Goal: Task Accomplishment & Management: Use online tool/utility

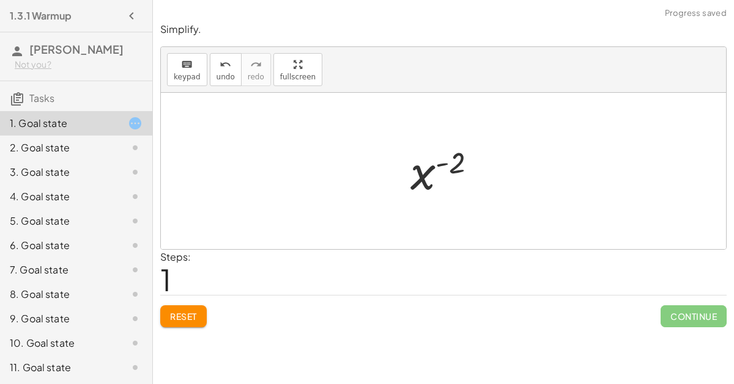
click at [706, 315] on span "Continue" at bounding box center [693, 317] width 66 height 22
click at [691, 322] on span "Continue" at bounding box center [693, 317] width 66 height 22
click at [681, 317] on span "Continue" at bounding box center [693, 317] width 66 height 22
click at [682, 321] on span "Continue" at bounding box center [693, 317] width 66 height 22
click at [694, 317] on span "Continue" at bounding box center [693, 317] width 66 height 22
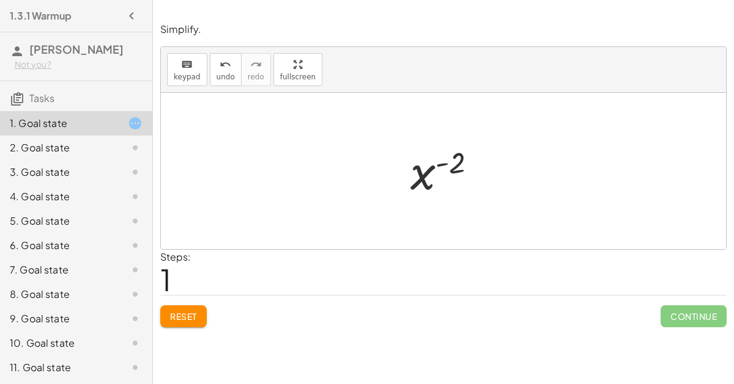
click at [691, 321] on span "Continue" at bounding box center [693, 317] width 66 height 22
click at [686, 318] on span "Continue" at bounding box center [693, 317] width 66 height 22
click at [680, 312] on span "Continue" at bounding box center [693, 317] width 66 height 22
click at [680, 313] on span "Continue" at bounding box center [693, 317] width 66 height 22
click at [682, 314] on span "Continue" at bounding box center [693, 317] width 66 height 22
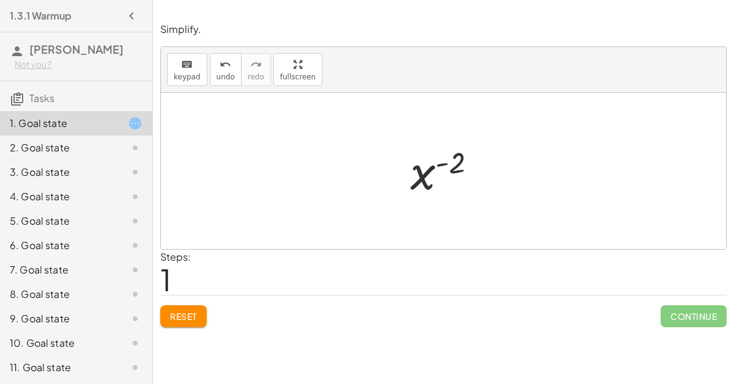
click at [685, 317] on span "Continue" at bounding box center [693, 317] width 66 height 22
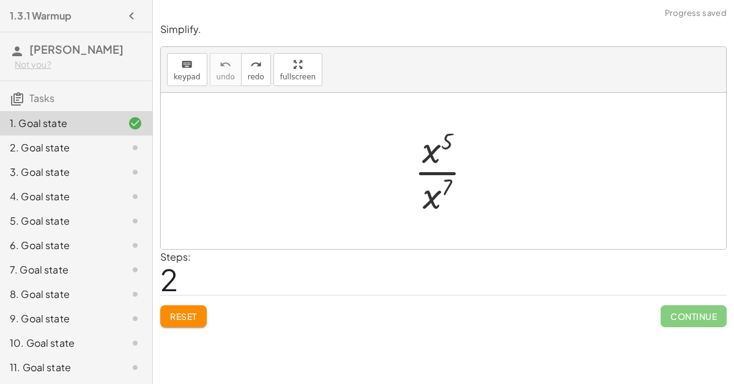
click at [178, 311] on span "Reset" at bounding box center [183, 316] width 27 height 11
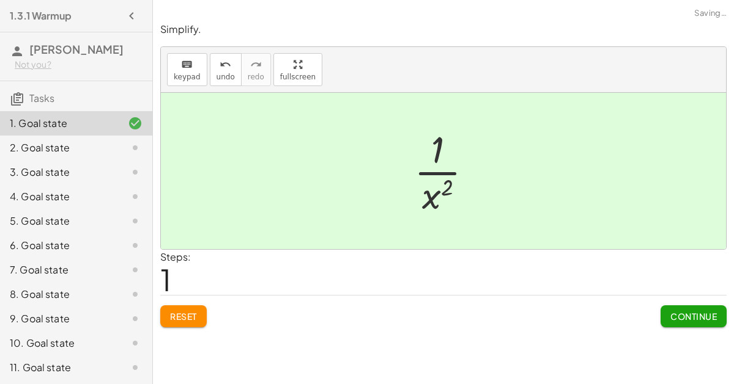
click at [704, 325] on button "Continue" at bounding box center [693, 317] width 66 height 22
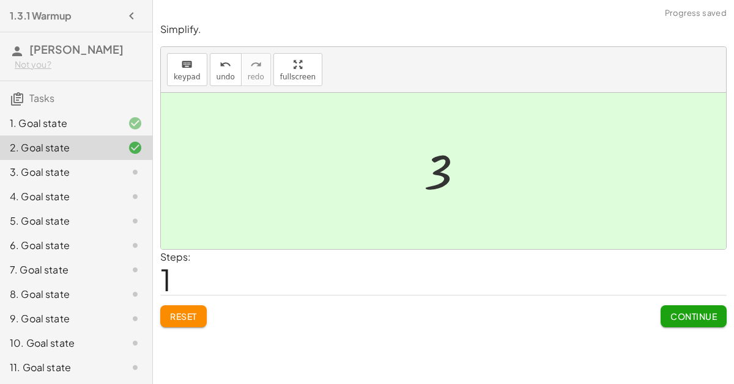
click at [700, 322] on button "Continue" at bounding box center [693, 317] width 66 height 22
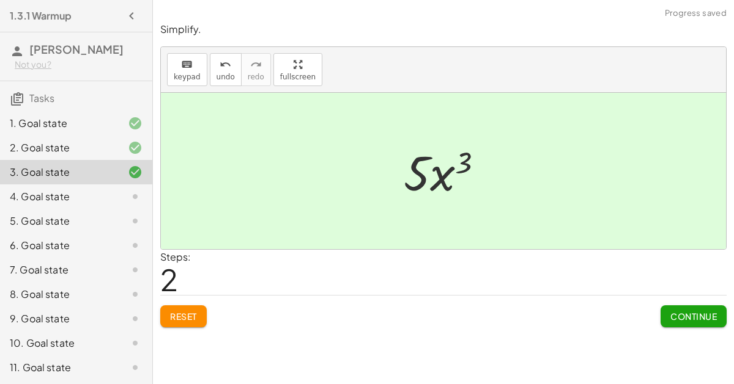
click at [712, 316] on span "Continue" at bounding box center [693, 316] width 46 height 11
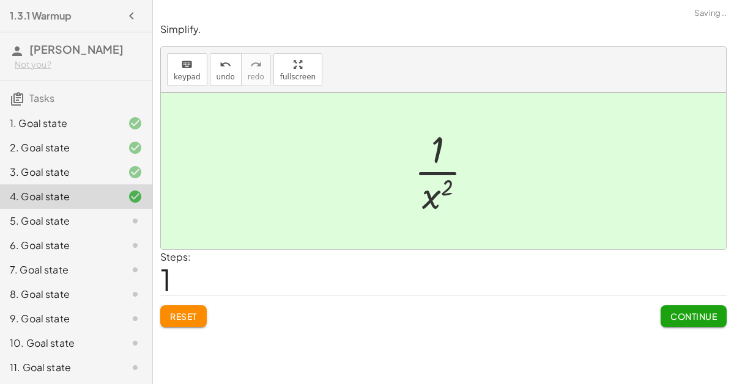
click at [698, 318] on span "Continue" at bounding box center [693, 316] width 46 height 11
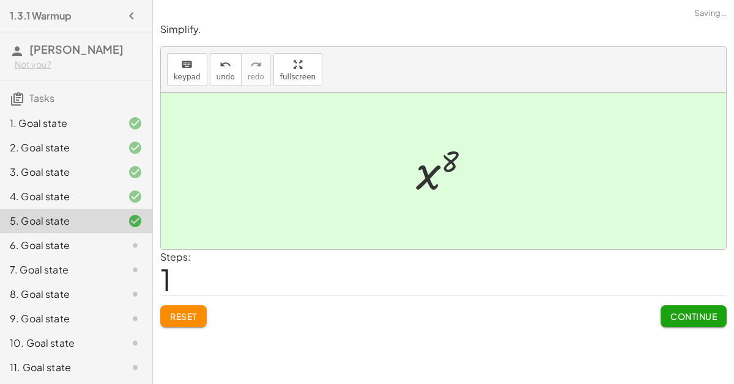
click at [696, 317] on span "Continue" at bounding box center [693, 316] width 46 height 11
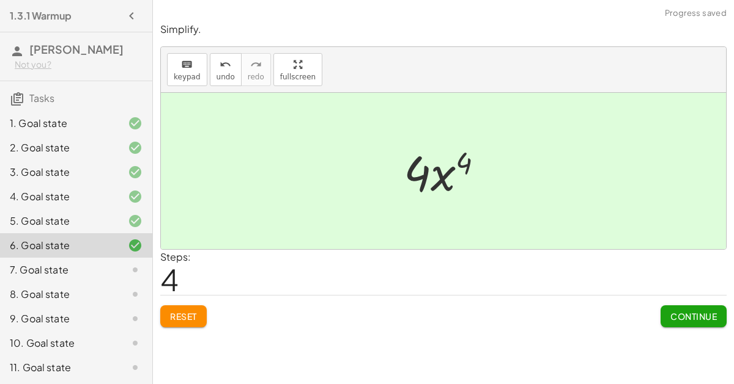
click at [685, 315] on span "Continue" at bounding box center [693, 316] width 46 height 11
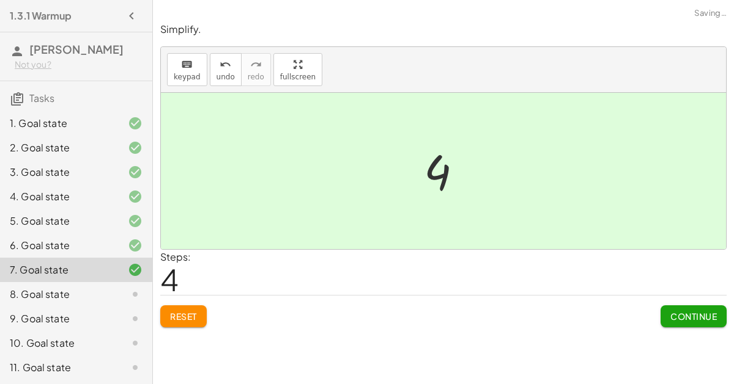
click at [713, 316] on span "Continue" at bounding box center [693, 316] width 46 height 11
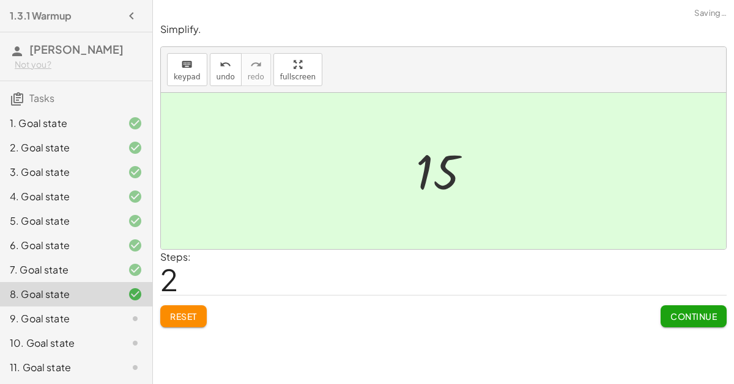
click at [689, 312] on span "Continue" at bounding box center [693, 316] width 46 height 11
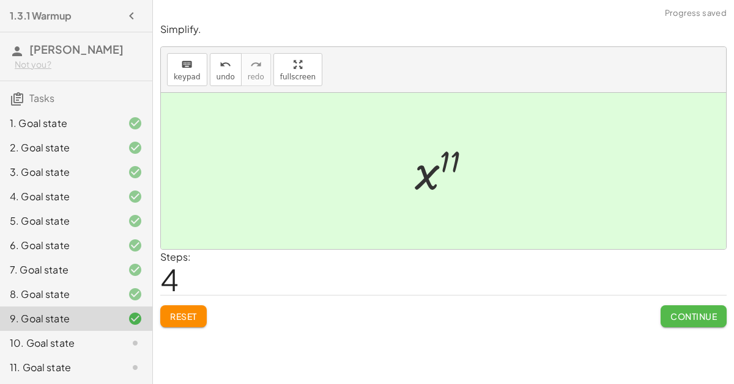
click at [691, 320] on span "Continue" at bounding box center [693, 316] width 46 height 11
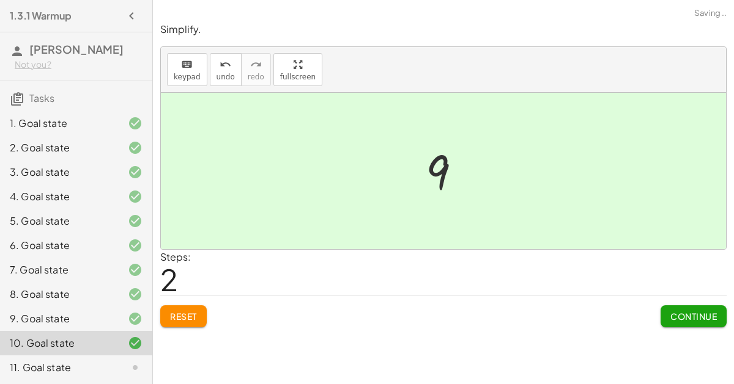
click at [699, 315] on span "Continue" at bounding box center [693, 316] width 46 height 11
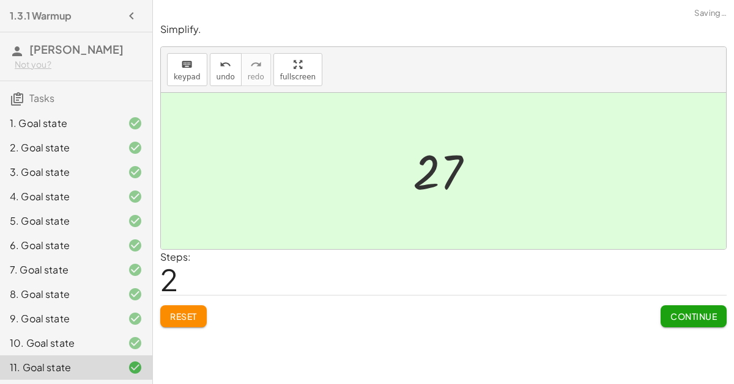
click at [685, 313] on span "Continue" at bounding box center [693, 316] width 46 height 11
click at [682, 312] on span "Continue" at bounding box center [693, 316] width 46 height 11
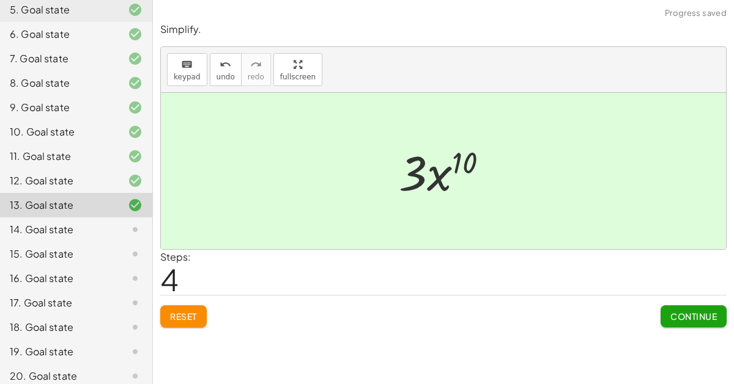
scroll to position [244, 0]
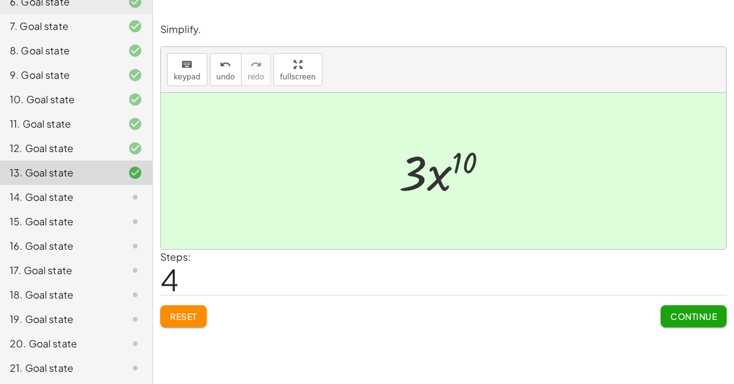
click at [685, 326] on button "Continue" at bounding box center [693, 317] width 66 height 22
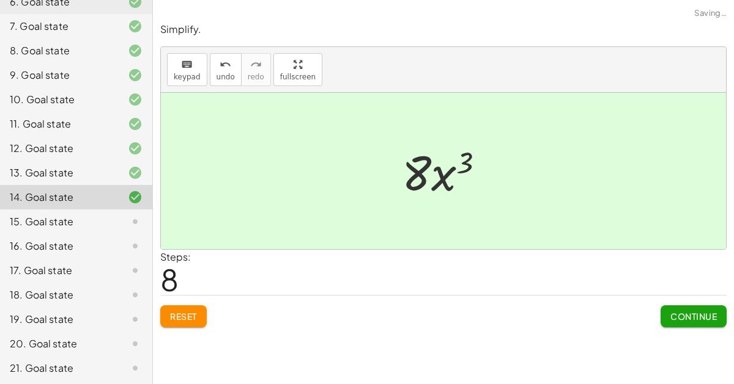
click at [694, 325] on button "Continue" at bounding box center [693, 317] width 66 height 22
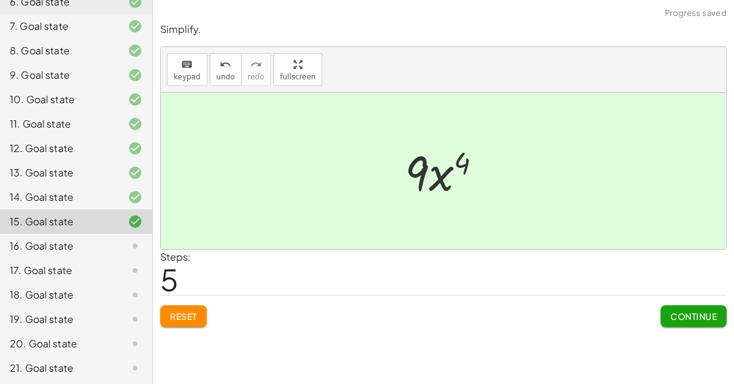
click at [699, 320] on span "Continue" at bounding box center [693, 316] width 46 height 11
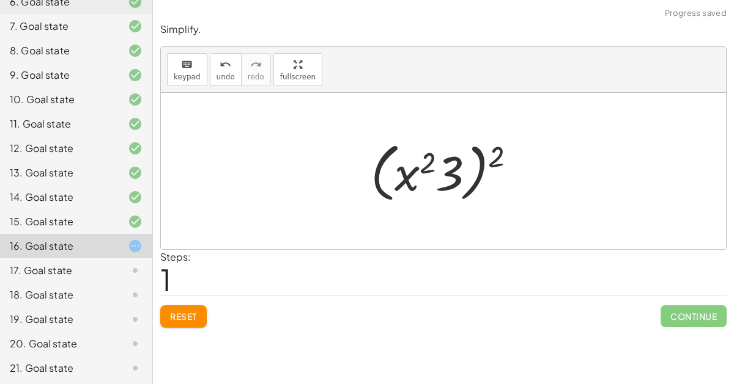
click at [185, 315] on span "Reset" at bounding box center [183, 316] width 27 height 11
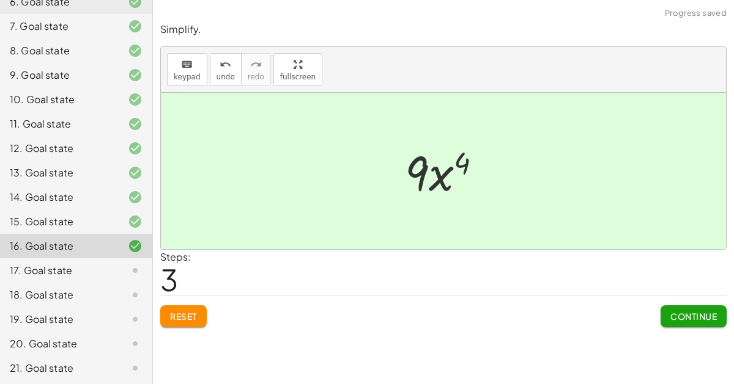
click at [664, 314] on button "Continue" at bounding box center [693, 317] width 66 height 22
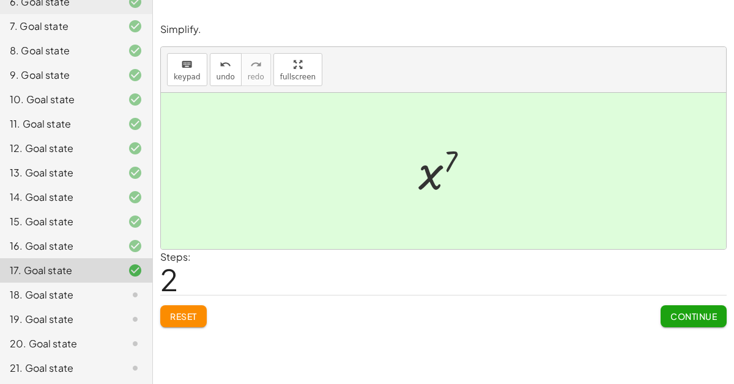
click at [681, 312] on span "Continue" at bounding box center [693, 316] width 46 height 11
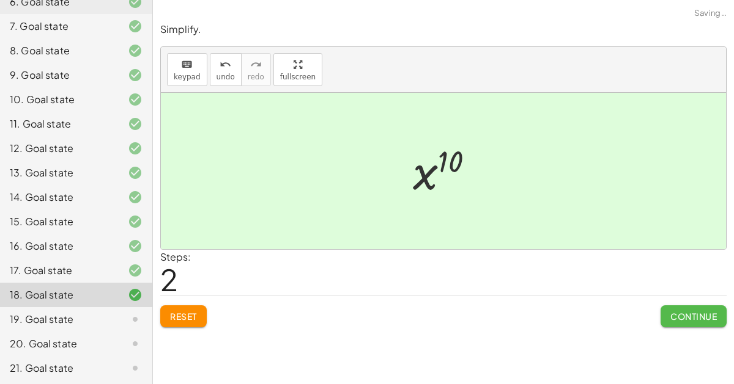
click at [671, 318] on span "Continue" at bounding box center [693, 316] width 46 height 11
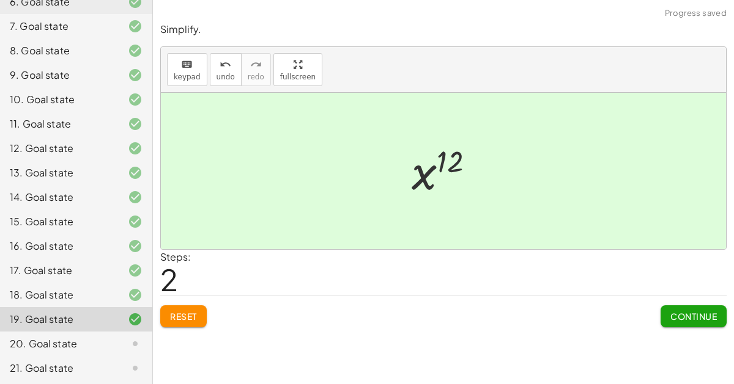
click at [685, 311] on span "Continue" at bounding box center [693, 316] width 46 height 11
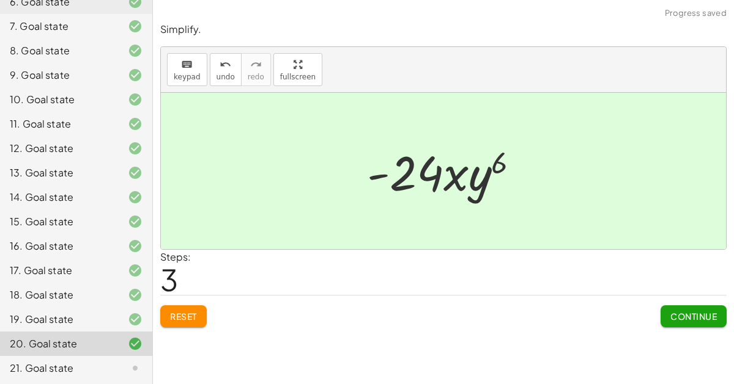
click at [691, 314] on span "Continue" at bounding box center [693, 316] width 46 height 11
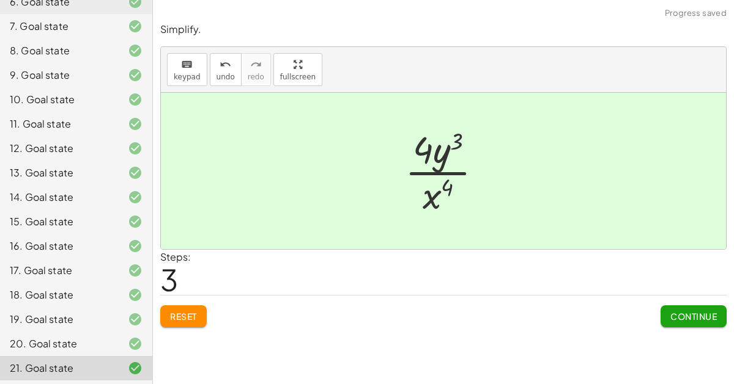
click at [682, 313] on span "Continue" at bounding box center [693, 316] width 46 height 11
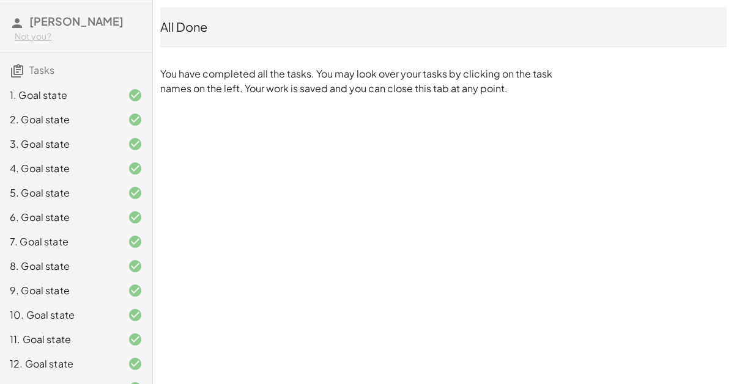
scroll to position [0, 0]
